Goal: Check status: Check status

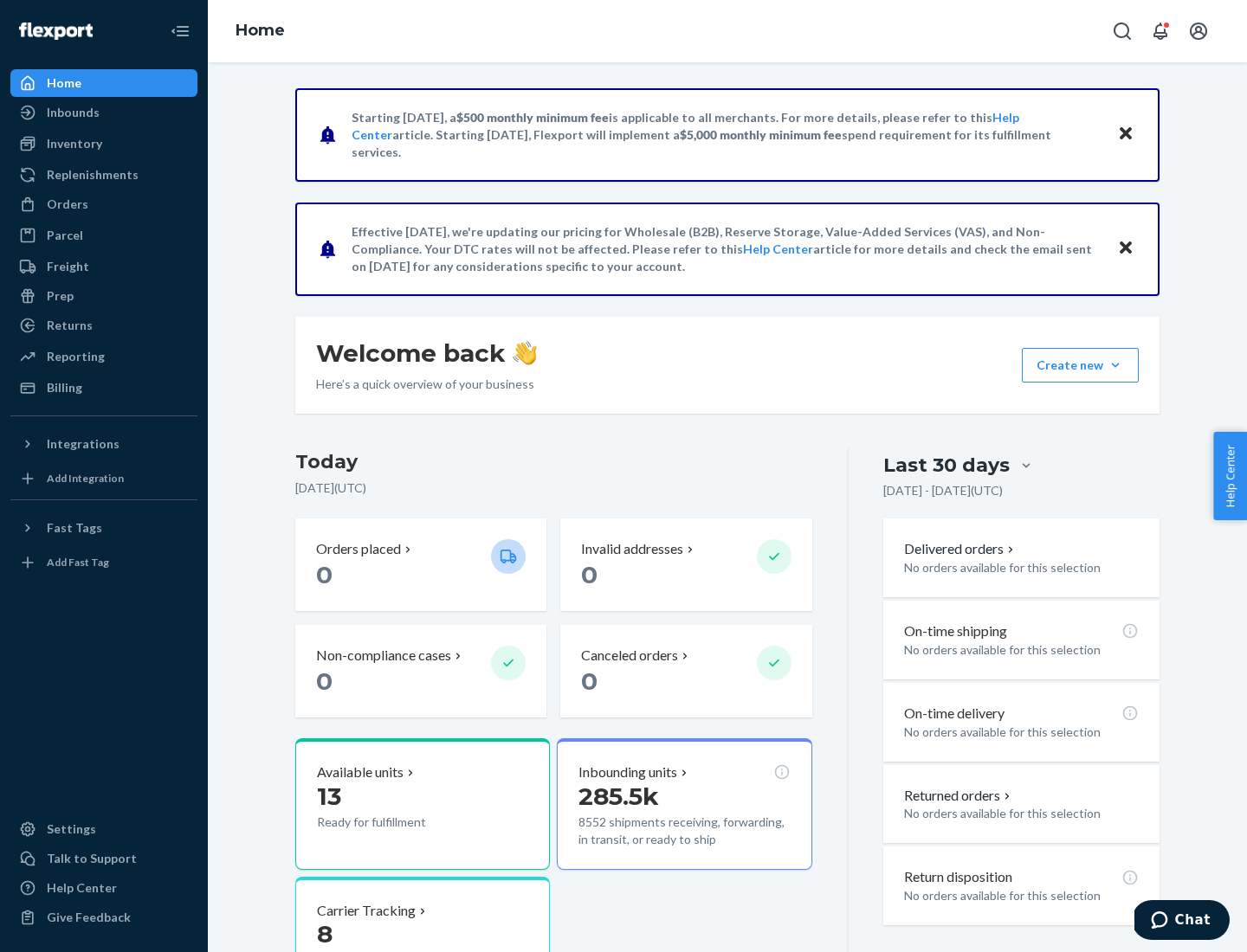
click at [1115, 366] on button "Create new Create new inbound Create new order Create new product" at bounding box center [1080, 366] width 117 height 35
click at [72, 112] on div "Inbounds" at bounding box center [73, 112] width 52 height 17
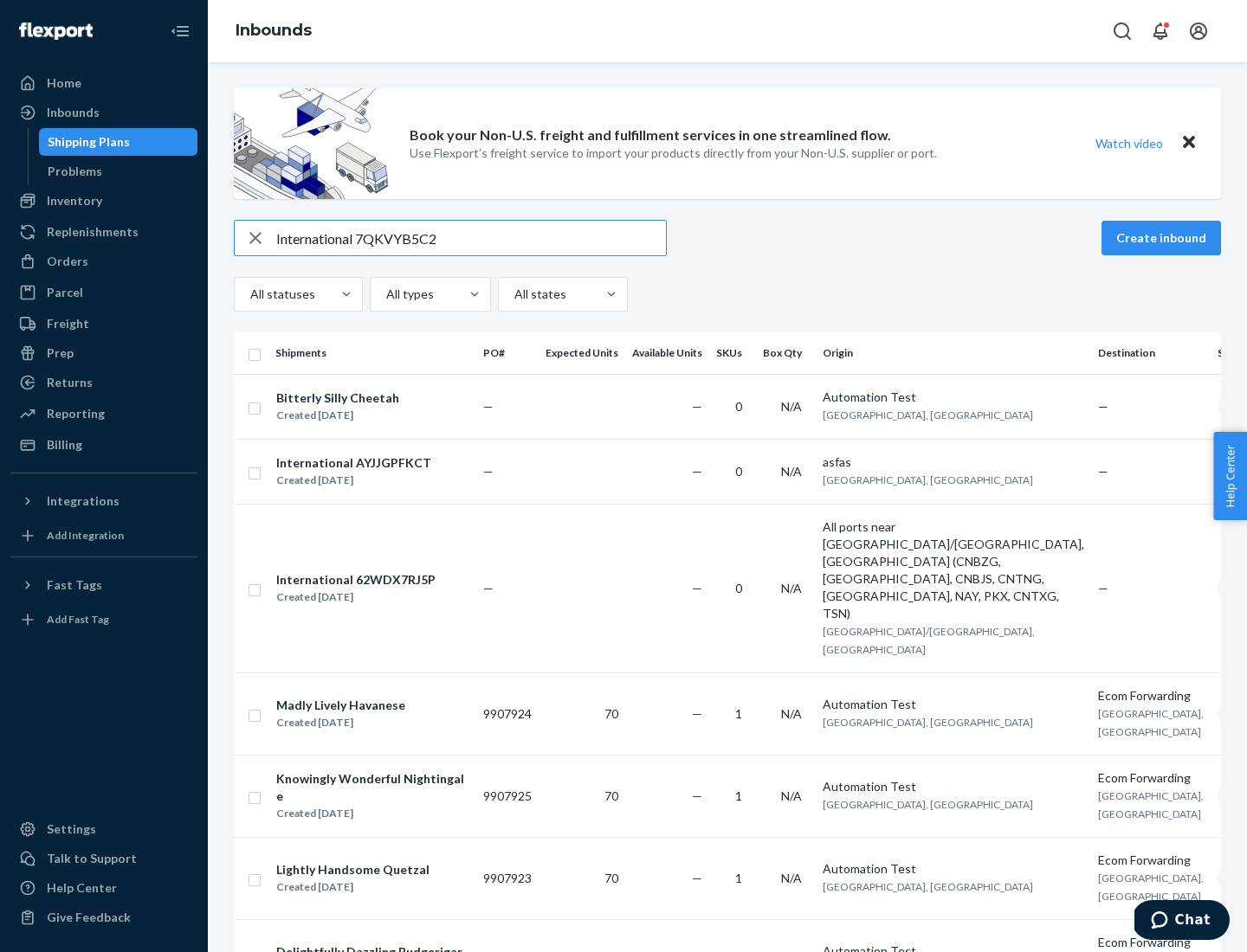
type input "International 7QKVYB5C29"
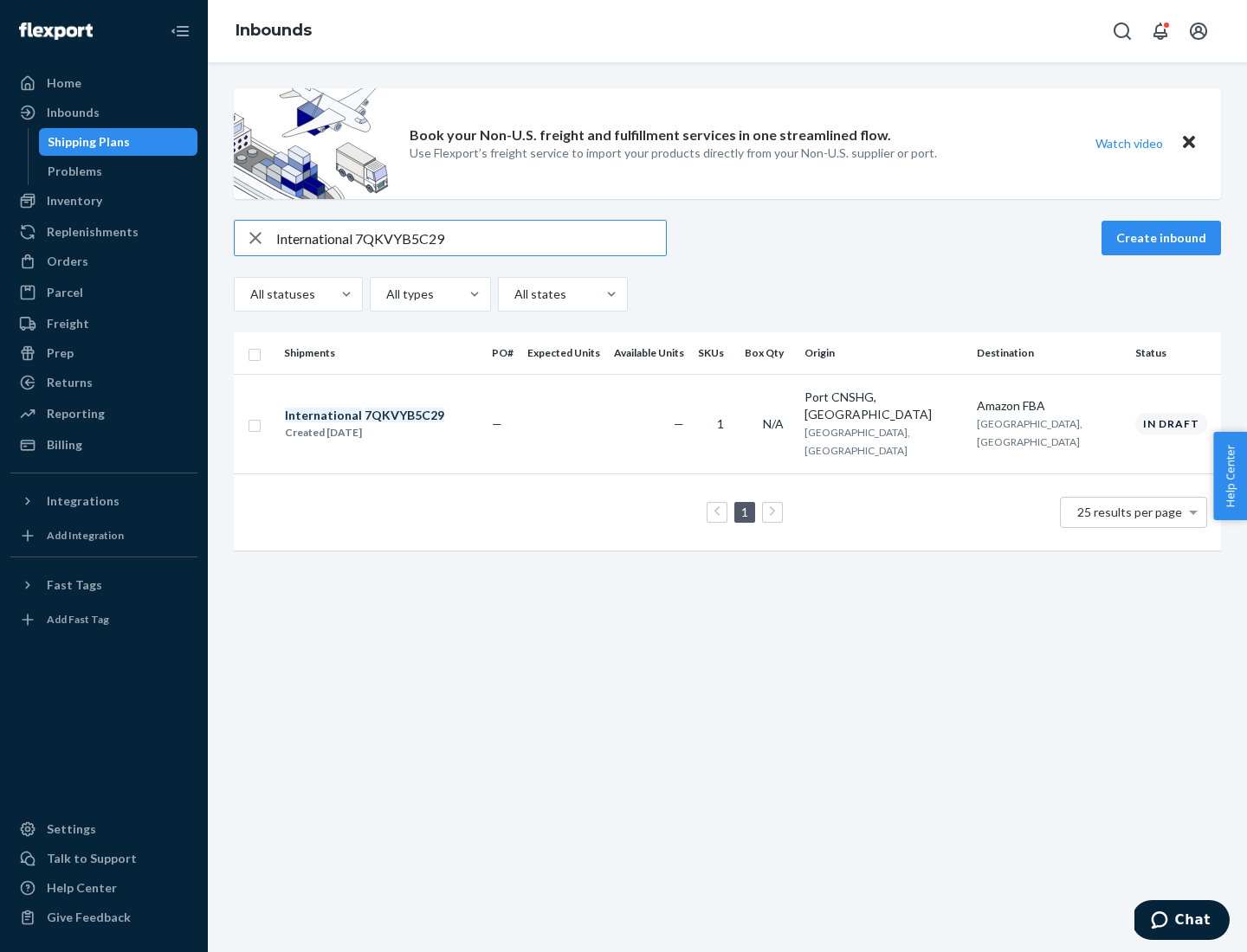
click at [394, 425] on div "Created [DATE]" at bounding box center [364, 433] width 159 height 17
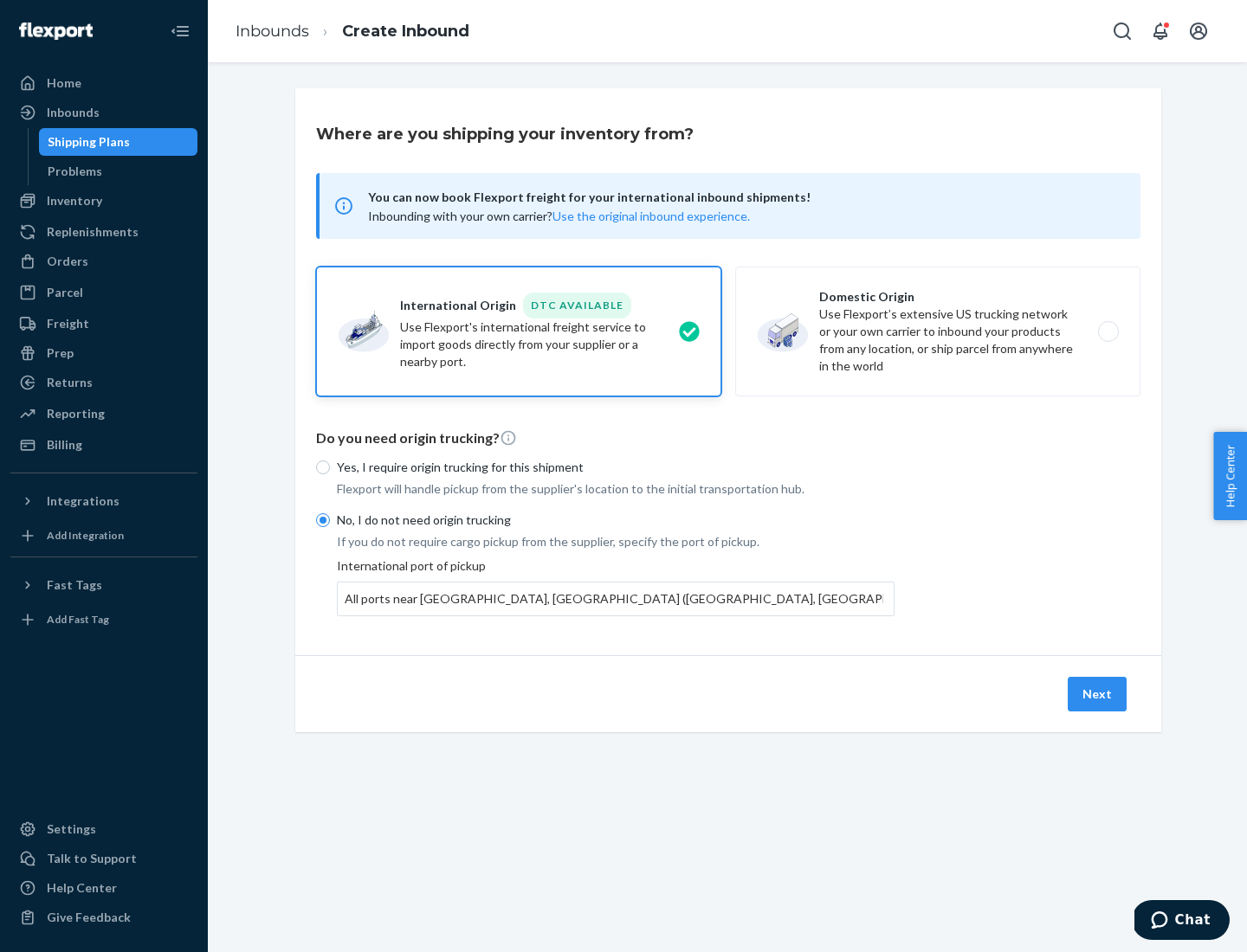
click at [1098, 694] on button "Next" at bounding box center [1097, 695] width 59 height 35
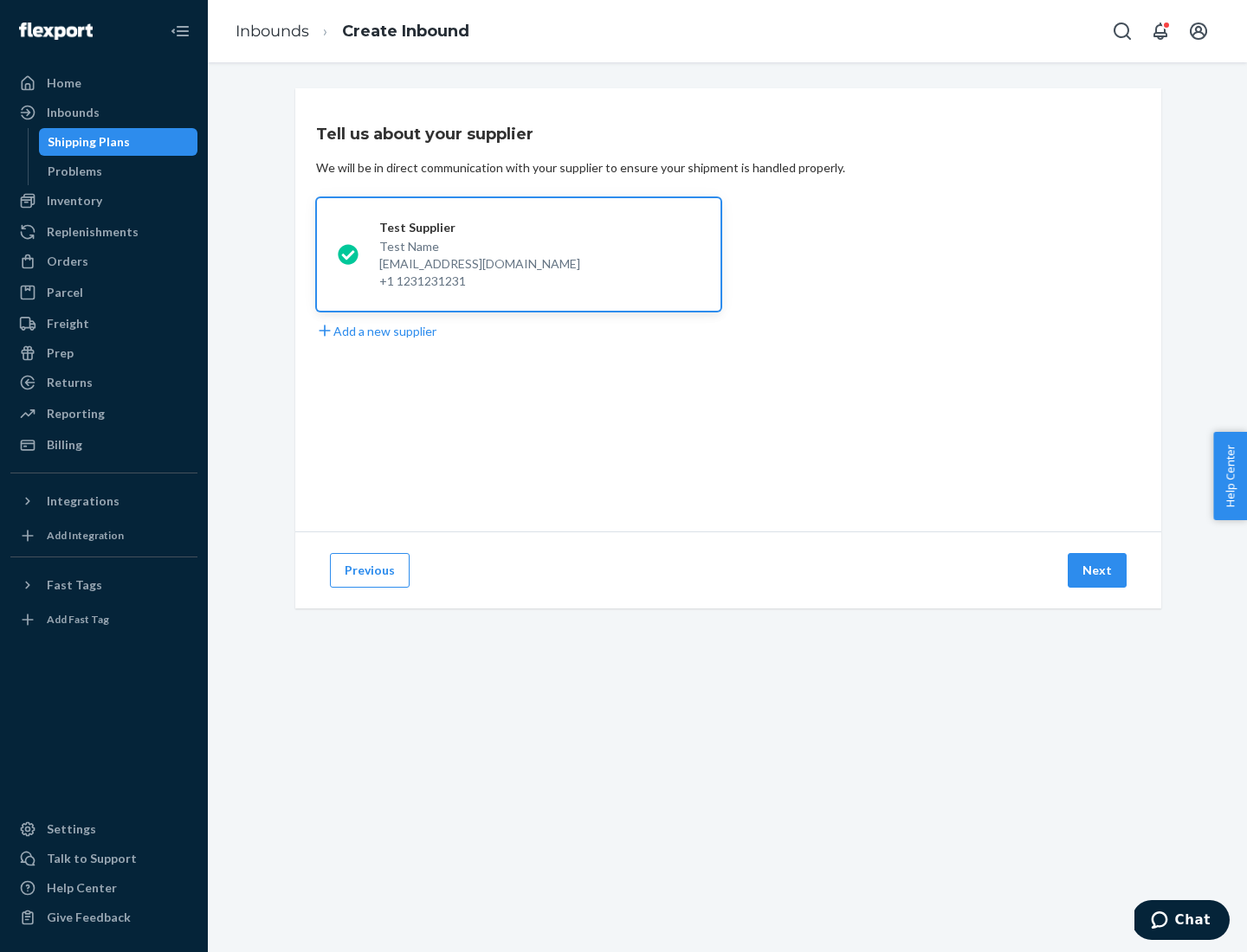
click at [1098, 571] on button "Next" at bounding box center [1097, 571] width 59 height 35
